Goal: Task Accomplishment & Management: Manage account settings

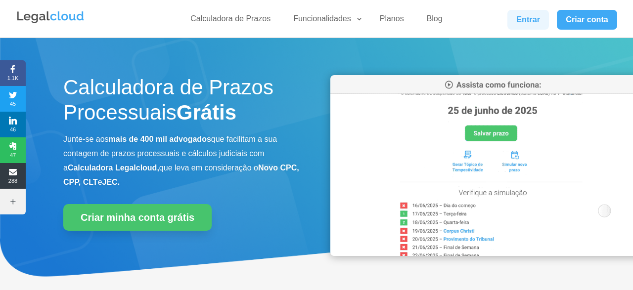
click at [538, 15] on link "Entrar" at bounding box center [529, 20] width 42 height 20
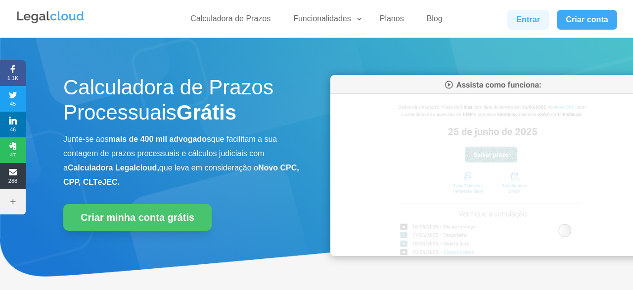
click at [520, 16] on link "Entrar" at bounding box center [529, 20] width 42 height 20
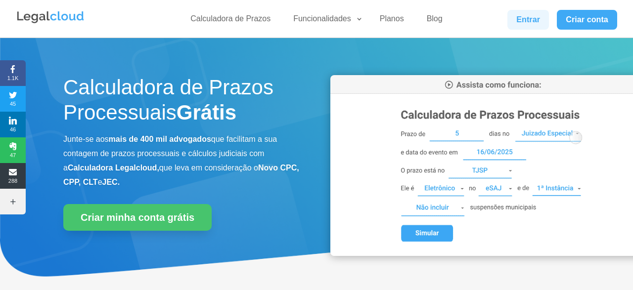
click at [528, 20] on link "Entrar" at bounding box center [529, 20] width 42 height 20
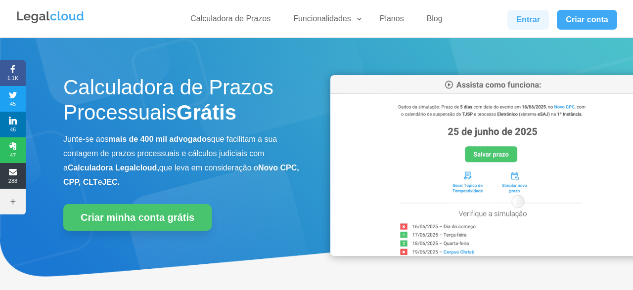
click at [528, 20] on link "Entrar" at bounding box center [529, 20] width 42 height 20
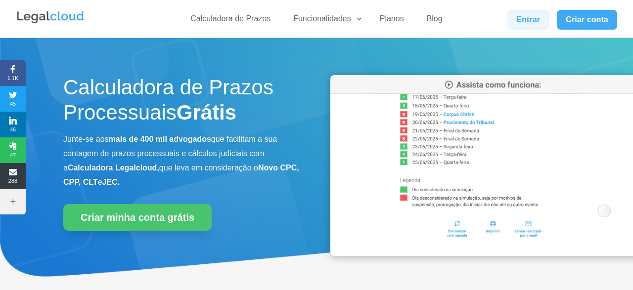
click at [527, 21] on link "Entrar" at bounding box center [529, 20] width 42 height 20
click at [534, 16] on link "Entrar" at bounding box center [529, 20] width 42 height 20
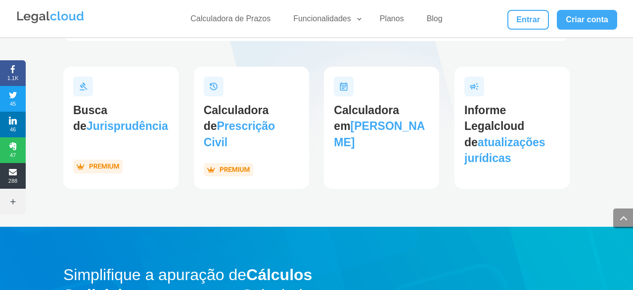
scroll to position [1492, 0]
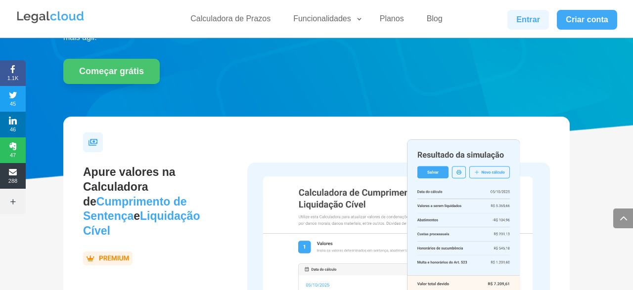
click at [529, 17] on link "Entrar" at bounding box center [529, 20] width 42 height 20
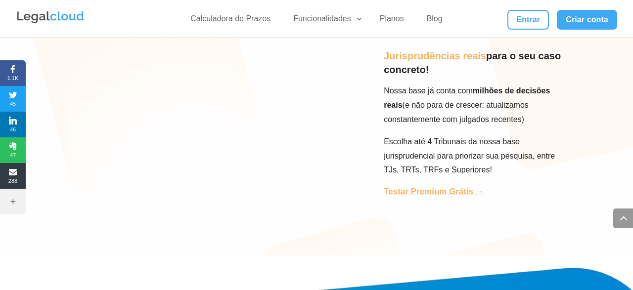
scroll to position [3036, 0]
